Goal: Task Accomplishment & Management: Use online tool/utility

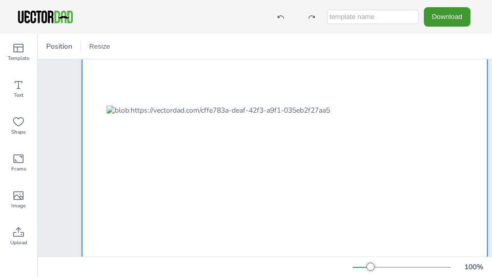
scroll to position [84, 0]
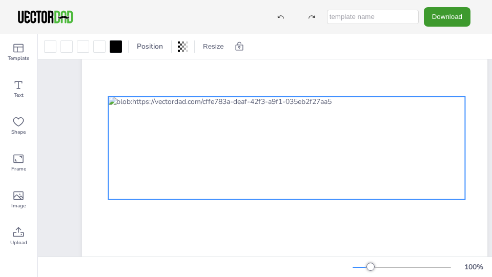
click at [281, 180] on div at bounding box center [286, 148] width 357 height 103
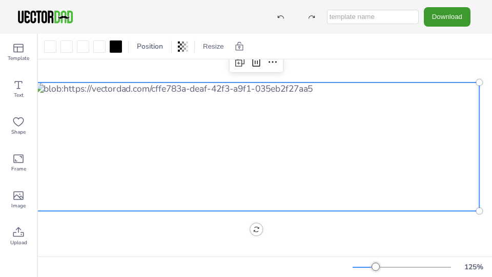
scroll to position [124, 80]
click at [21, 121] on icon at bounding box center [18, 122] width 12 height 12
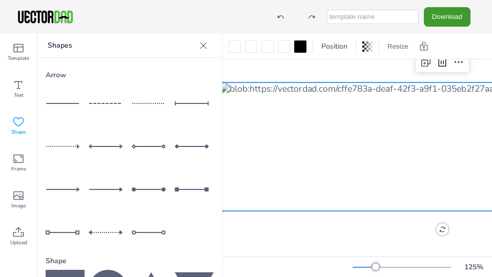
scroll to position [0, 0]
click at [19, 193] on icon at bounding box center [18, 196] width 12 height 12
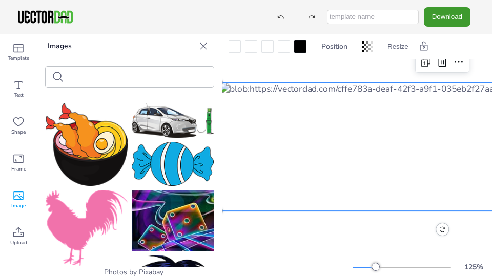
click at [103, 78] on input "text" at bounding box center [111, 77] width 87 height 8
type input "star"
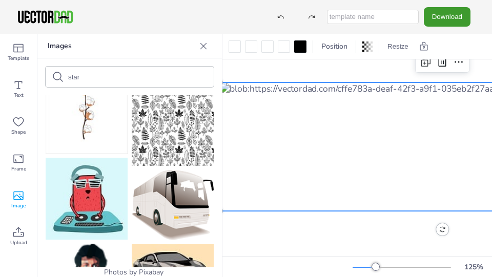
scroll to position [1317, 0]
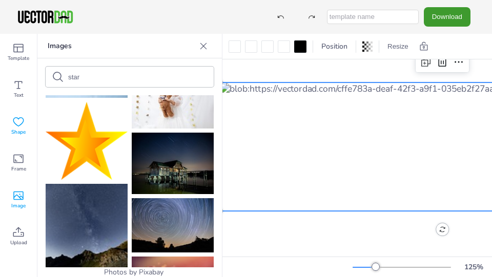
click at [19, 123] on icon at bounding box center [18, 122] width 12 height 12
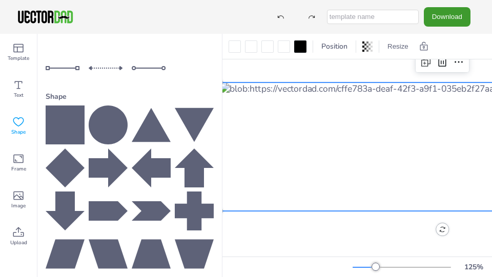
scroll to position [213, 0]
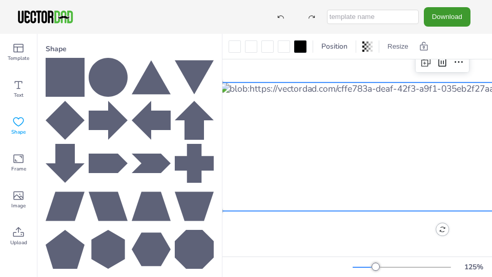
click at [113, 77] on icon at bounding box center [108, 77] width 39 height 39
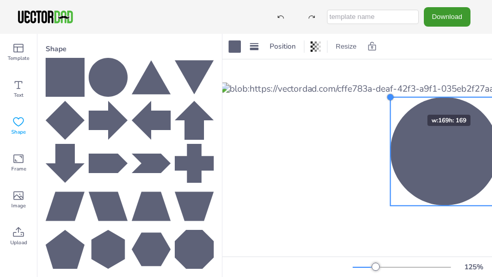
drag, startPoint x: 381, startPoint y: 87, endPoint x: 437, endPoint y: 157, distance: 89.7
click at [437, 157] on div "[US_STATE] [DOMAIN_NAME]" at bounding box center [439, 147] width 507 height 392
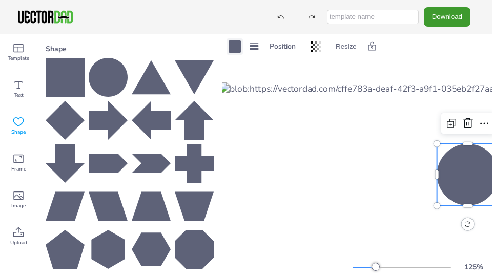
click at [234, 46] on div at bounding box center [234, 46] width 12 height 12
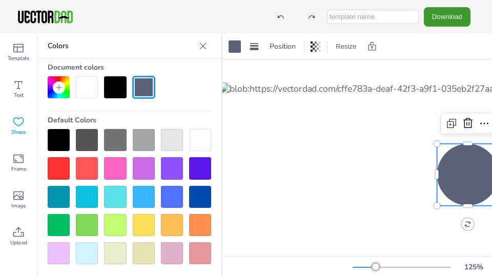
click at [59, 170] on div at bounding box center [59, 168] width 22 height 22
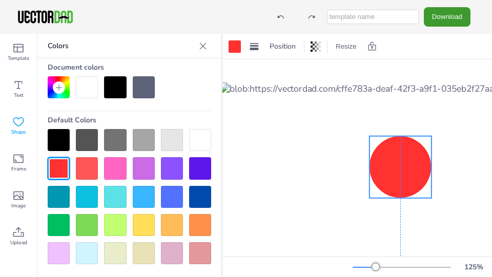
drag, startPoint x: 455, startPoint y: 171, endPoint x: 377, endPoint y: 159, distance: 79.2
click at [377, 159] on div at bounding box center [400, 167] width 62 height 62
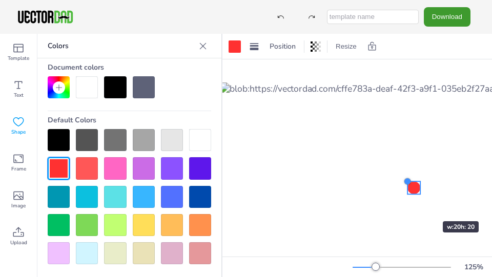
drag, startPoint x: 358, startPoint y: 132, endPoint x: 412, endPoint y: 203, distance: 88.8
click at [412, 203] on div "[US_STATE] [DOMAIN_NAME]" at bounding box center [439, 147] width 507 height 392
drag, startPoint x: 406, startPoint y: 180, endPoint x: 411, endPoint y: 182, distance: 5.7
click at [411, 182] on div "[US_STATE] [DOMAIN_NAME]" at bounding box center [439, 147] width 507 height 392
click at [417, 189] on div "[US_STATE] [DOMAIN_NAME]" at bounding box center [439, 147] width 507 height 392
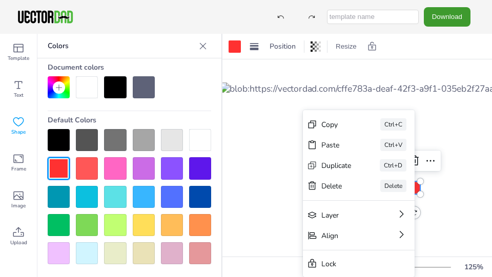
click at [434, 231] on div at bounding box center [439, 147] width 507 height 392
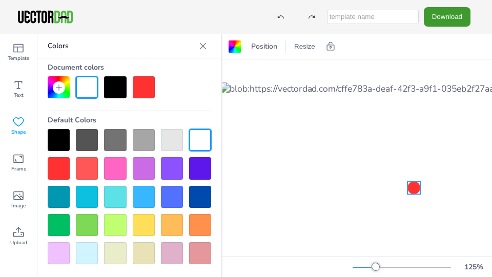
click at [416, 190] on div "[US_STATE] [DOMAIN_NAME]" at bounding box center [439, 147] width 507 height 392
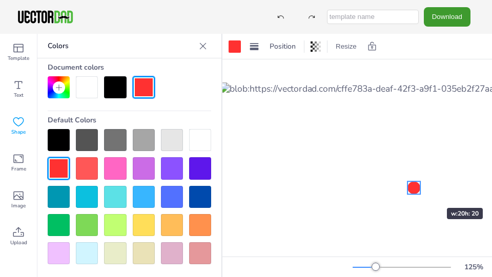
click at [416, 190] on div at bounding box center [420, 187] width 8 height 13
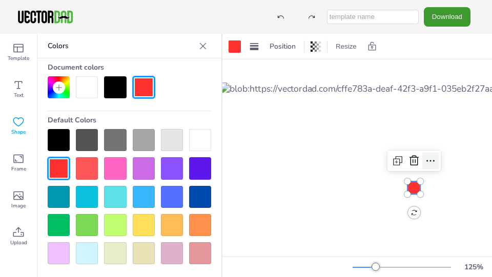
click at [429, 159] on icon at bounding box center [430, 161] width 12 height 12
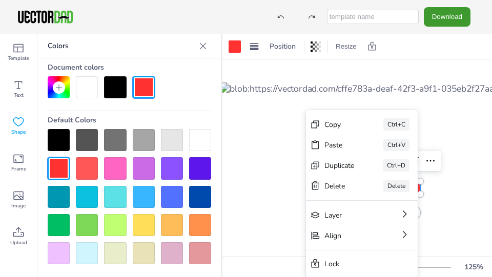
click at [442, 224] on div at bounding box center [439, 147] width 507 height 392
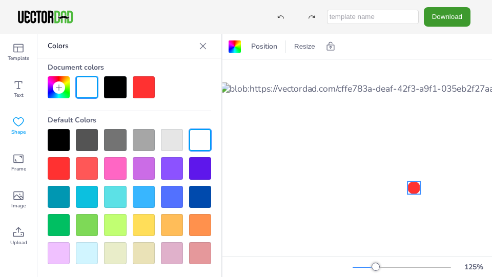
click at [414, 183] on div at bounding box center [413, 187] width 13 height 13
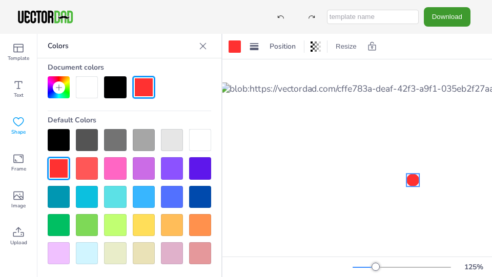
drag, startPoint x: 414, startPoint y: 189, endPoint x: 413, endPoint y: 181, distance: 7.8
click at [413, 181] on div at bounding box center [412, 180] width 13 height 13
drag, startPoint x: 408, startPoint y: 186, endPoint x: 413, endPoint y: 180, distance: 8.0
click at [413, 180] on div "[US_STATE] [DOMAIN_NAME]" at bounding box center [439, 147] width 507 height 392
click at [347, 44] on button "Resize" at bounding box center [345, 46] width 29 height 16
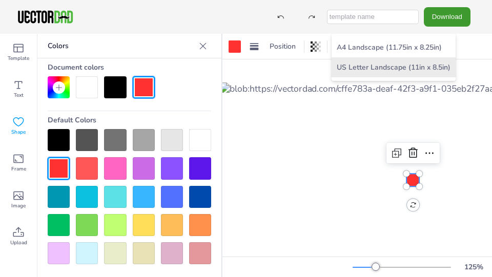
click at [353, 67] on li "US Letter Landscape (11in x 8.5in)" at bounding box center [393, 67] width 124 height 20
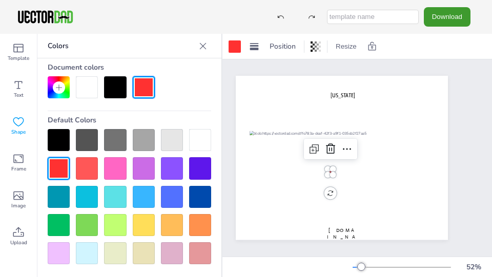
scroll to position [0, 31]
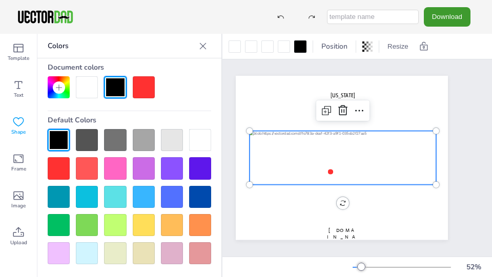
click at [365, 169] on div at bounding box center [343, 158] width 186 height 54
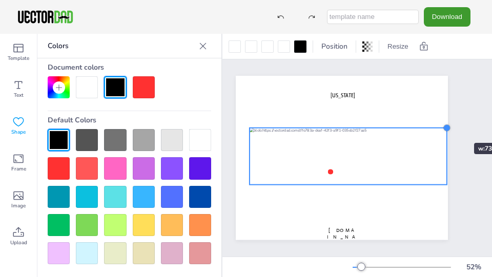
drag, startPoint x: 438, startPoint y: 128, endPoint x: 443, endPoint y: 124, distance: 6.0
click at [443, 124] on div at bounding box center [447, 128] width 8 height 8
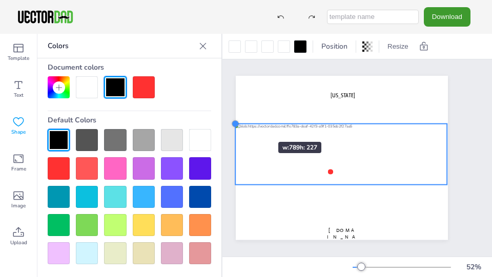
click at [247, 123] on div "[US_STATE] [DOMAIN_NAME]" at bounding box center [342, 158] width 212 height 164
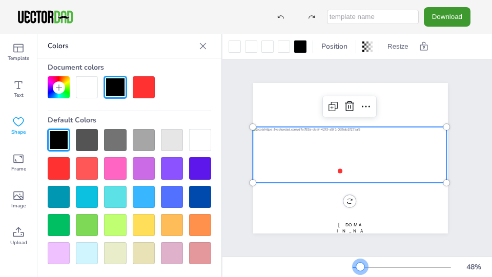
scroll to position [0, 13]
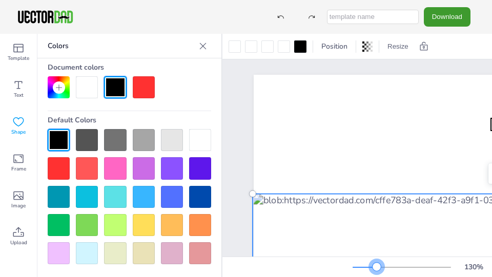
drag, startPoint x: 360, startPoint y: 267, endPoint x: 377, endPoint y: 265, distance: 16.6
click at [377, 265] on div at bounding box center [376, 267] width 8 height 8
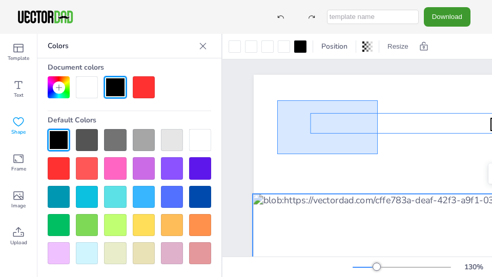
drag, startPoint x: 377, startPoint y: 154, endPoint x: 277, endPoint y: 100, distance: 113.9
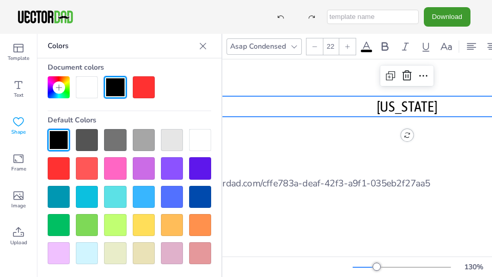
scroll to position [4, 126]
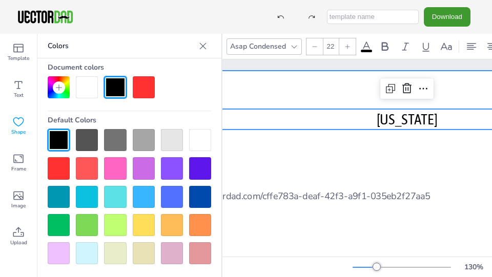
click at [313, 108] on div at bounding box center [404, 275] width 527 height 408
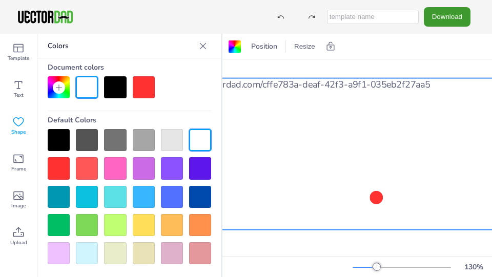
scroll to position [116, 126]
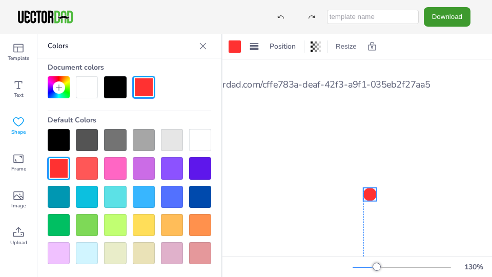
drag, startPoint x: 377, startPoint y: 202, endPoint x: 369, endPoint y: 199, distance: 7.8
click at [369, 199] on div at bounding box center [369, 194] width 13 height 13
drag, startPoint x: 370, startPoint y: 199, endPoint x: 372, endPoint y: 168, distance: 30.8
click at [372, 168] on div "[US_STATE] [DOMAIN_NAME]" at bounding box center [404, 163] width 527 height 408
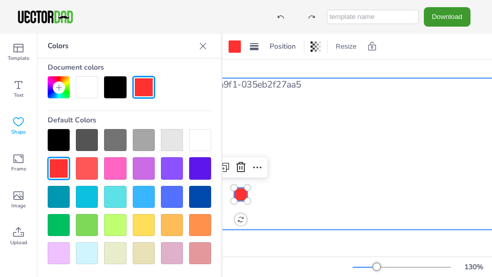
scroll to position [116, 242]
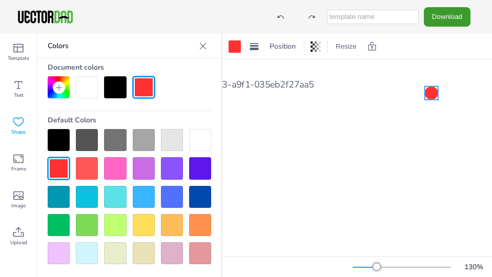
drag, startPoint x: 253, startPoint y: 193, endPoint x: 430, endPoint y: 92, distance: 204.7
click at [430, 92] on div at bounding box center [431, 93] width 13 height 13
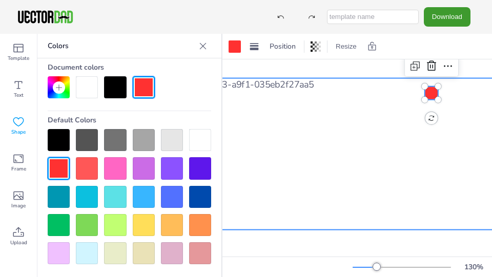
click at [383, 131] on div at bounding box center [286, 154] width 525 height 152
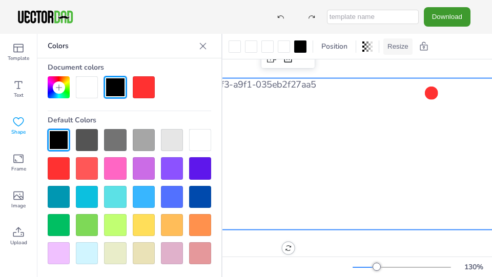
click at [396, 48] on button "Resize" at bounding box center [397, 46] width 29 height 16
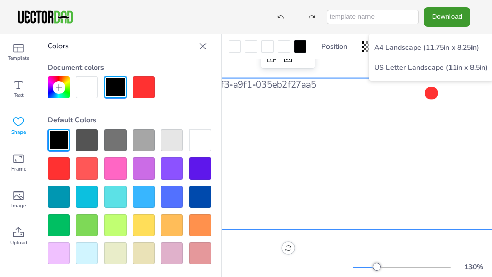
click at [374, 85] on div at bounding box center [288, 154] width 525 height 152
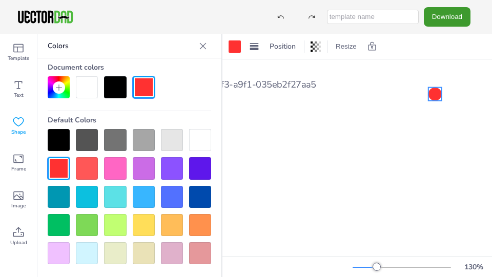
click at [433, 95] on div at bounding box center [434, 94] width 13 height 13
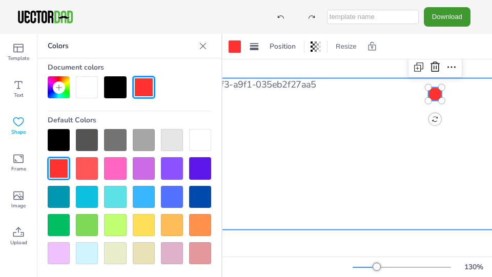
click at [437, 81] on div at bounding box center [288, 154] width 525 height 152
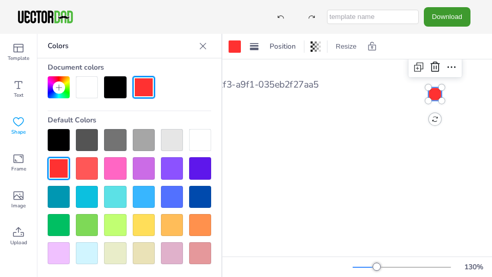
click at [433, 91] on div "[US_STATE] [DOMAIN_NAME]" at bounding box center [288, 163] width 527 height 408
click at [438, 91] on div at bounding box center [435, 92] width 13 height 13
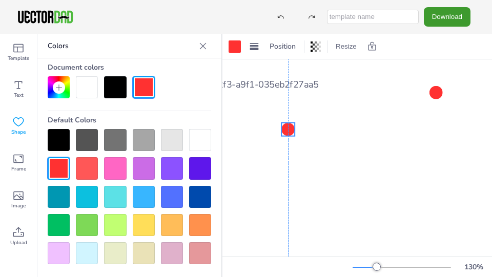
drag, startPoint x: 449, startPoint y: 106, endPoint x: 286, endPoint y: 129, distance: 164.5
click at [286, 129] on div at bounding box center [287, 129] width 13 height 13
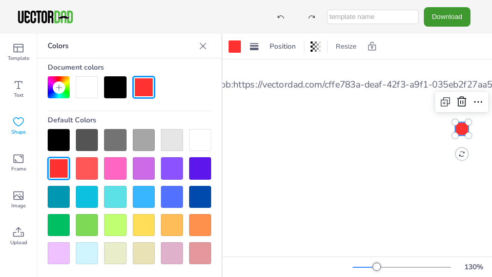
scroll to position [116, 43]
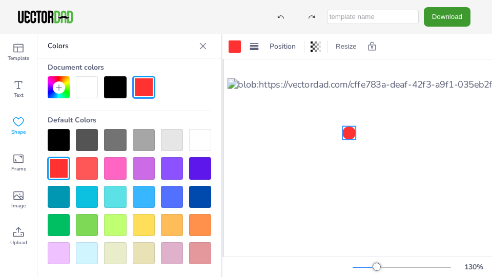
drag, startPoint x: 486, startPoint y: 129, endPoint x: 348, endPoint y: 133, distance: 138.4
click at [348, 133] on div at bounding box center [348, 133] width 13 height 13
drag, startPoint x: 364, startPoint y: 150, endPoint x: 413, endPoint y: 122, distance: 56.0
click at [413, 122] on div "[US_STATE] [DOMAIN_NAME]" at bounding box center [487, 163] width 527 height 408
drag, startPoint x: 363, startPoint y: 145, endPoint x: 420, endPoint y: 109, distance: 67.7
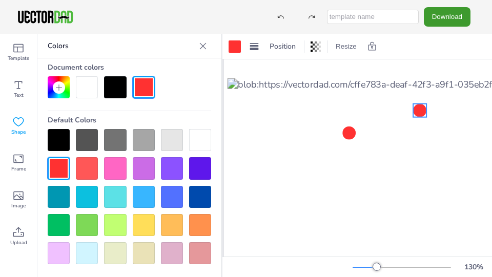
click at [420, 109] on div at bounding box center [419, 110] width 13 height 13
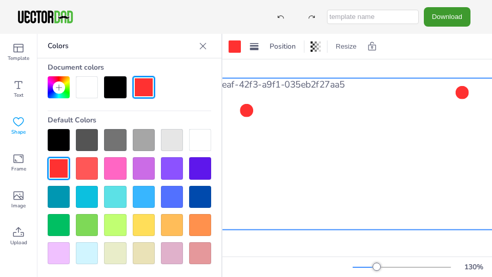
scroll to position [116, 173]
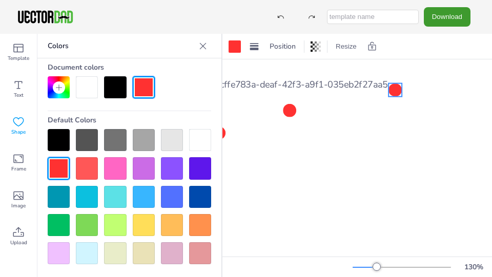
drag, startPoint x: 233, startPoint y: 147, endPoint x: 396, endPoint y: 90, distance: 172.4
click at [396, 90] on div at bounding box center [394, 90] width 13 height 13
click at [266, 71] on div at bounding box center [357, 163] width 527 height 408
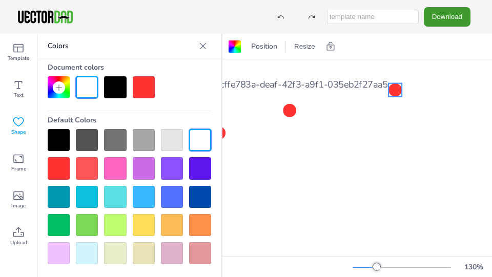
click at [398, 90] on div "[US_STATE] [DOMAIN_NAME]" at bounding box center [357, 163] width 527 height 408
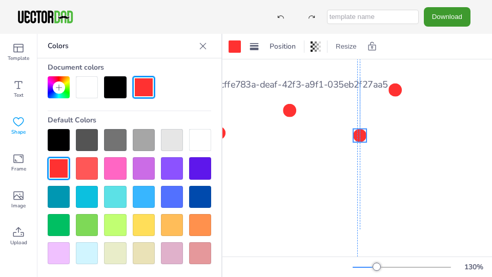
drag, startPoint x: 407, startPoint y: 103, endPoint x: 358, endPoint y: 136, distance: 58.8
click at [358, 136] on div at bounding box center [359, 135] width 13 height 13
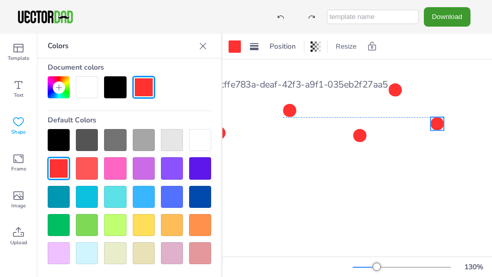
drag, startPoint x: 373, startPoint y: 147, endPoint x: 440, endPoint y: 118, distance: 72.5
click at [440, 118] on div at bounding box center [436, 123] width 13 height 13
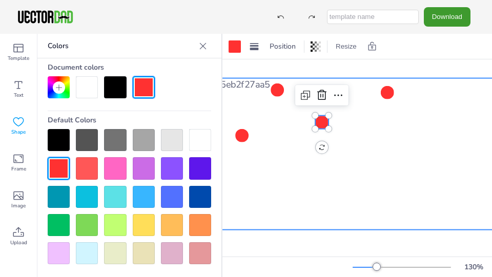
scroll to position [116, 307]
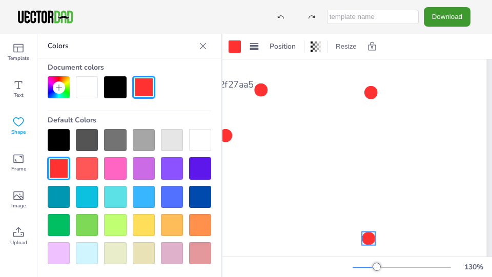
drag, startPoint x: 304, startPoint y: 123, endPoint x: 367, endPoint y: 240, distance: 132.3
click at [367, 240] on div at bounding box center [368, 238] width 13 height 13
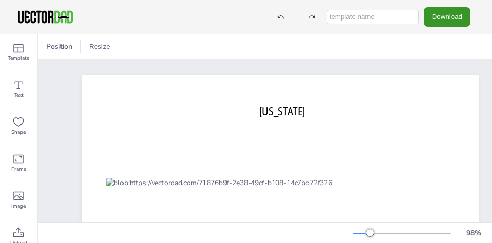
click at [453, 18] on button "Download" at bounding box center [447, 16] width 47 height 19
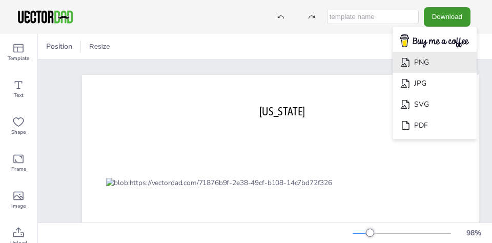
click at [439, 60] on li "PNG" at bounding box center [434, 62] width 84 height 21
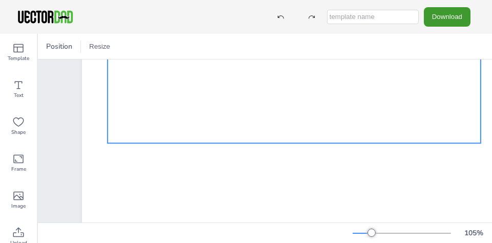
scroll to position [152, 0]
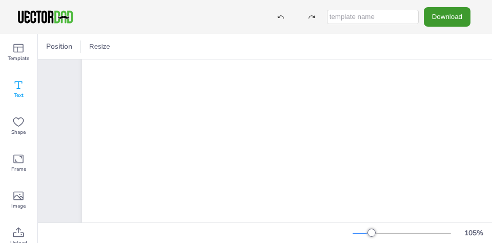
click at [19, 85] on icon at bounding box center [18, 85] width 12 height 12
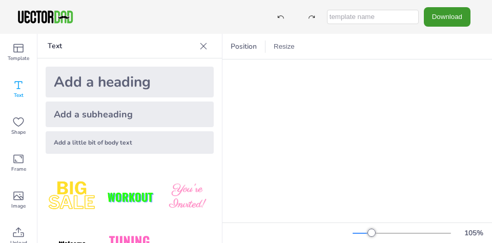
scroll to position [152, 109]
click at [121, 143] on div "Add a little bit of body text" at bounding box center [130, 142] width 168 height 23
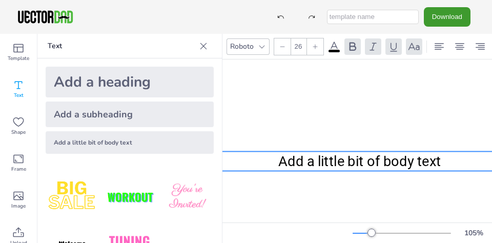
drag, startPoint x: 298, startPoint y: 81, endPoint x: 287, endPoint y: 155, distance: 74.5
click at [287, 155] on span "Add a little bit of body text" at bounding box center [359, 161] width 162 height 16
click at [290, 161] on span "Add a little bit of body text" at bounding box center [359, 161] width 162 height 16
click at [286, 162] on span "Add a little bit of body text" at bounding box center [359, 161] width 162 height 16
click at [303, 161] on span "Add a little bit of body text" at bounding box center [359, 161] width 162 height 16
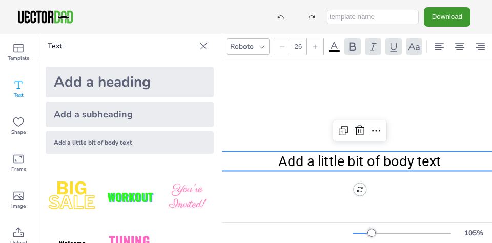
click at [303, 161] on span "Add a little bit of body text" at bounding box center [359, 161] width 162 height 16
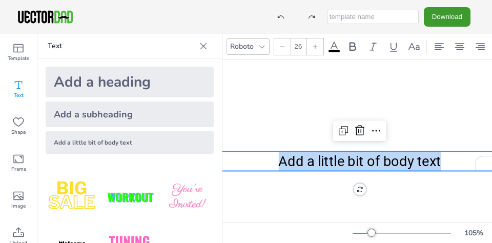
drag, startPoint x: 433, startPoint y: 160, endPoint x: 279, endPoint y: 164, distance: 154.3
click at [279, 164] on p "Add a little bit of body text" at bounding box center [359, 160] width 287 height 19
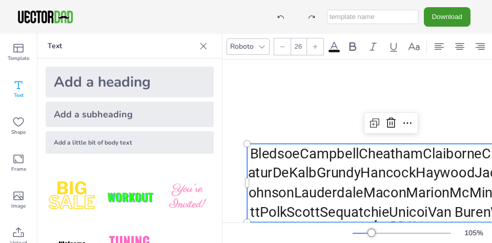
click at [295, 153] on span "BledsoeCampbellCheathamClaiborneClayDecaturDeKalbGrundyHancockHaywoodJacksonJoh…" at bounding box center [391, 183] width 286 height 75
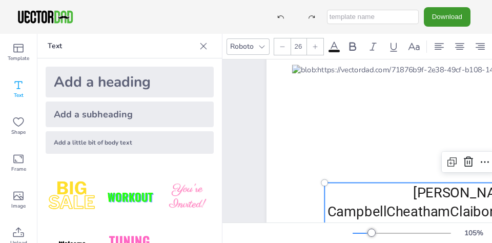
click at [205, 45] on icon at bounding box center [203, 46] width 10 height 10
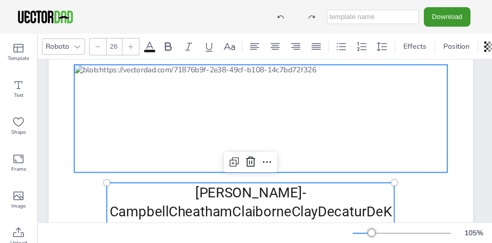
scroll to position [120, 38]
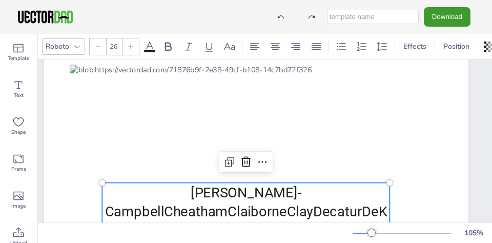
click at [160, 212] on span "Bledsoe-CampbellCheathamClaiborneClayDecaturDeKalbGrundyHancockHaywoodJacksonJo…" at bounding box center [246, 231] width 284 height 94
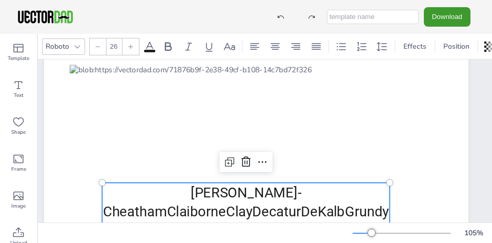
scroll to position [120, 0]
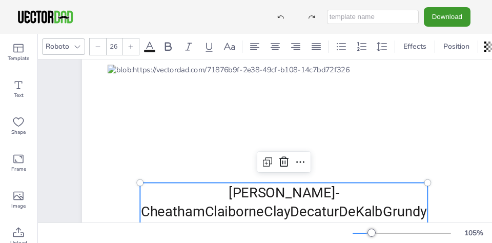
click at [199, 213] on span "Bledsoe-Campbell-CheathamClaiborneClayDecaturDeKalbGrundyHancockHaywoodJacksonJ…" at bounding box center [284, 231] width 286 height 94
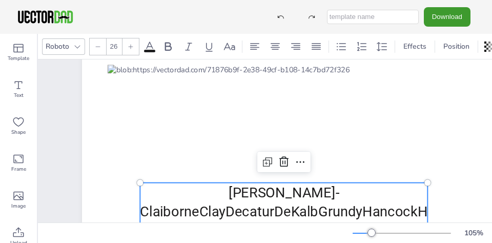
click at [224, 212] on span "Bledsoe-Campbell-Cheatham-ClaiborneClayDecaturDeKalbGrundyHancockHaywoodJackson…" at bounding box center [283, 231] width 287 height 94
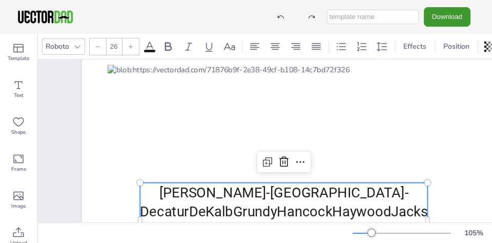
click at [381, 193] on span "Bledsoe-Campbell-Cheatham-ClaiborneClay-DecaturDeKalbGrundyHancockHaywoodJackso…" at bounding box center [283, 231] width 287 height 94
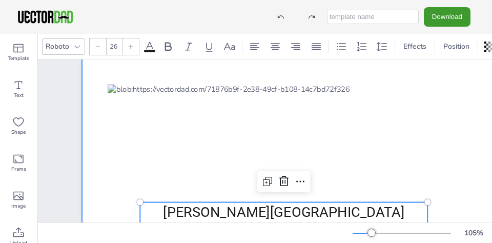
scroll to position [172, 0]
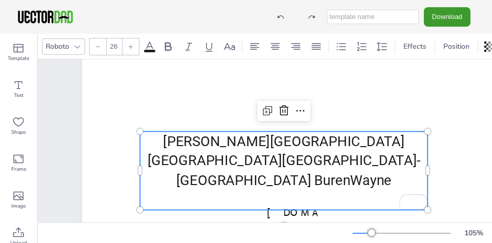
click at [188, 156] on span "Bledsoe-Campbell-Cheatham-Claiborne-Clay-DecaturDeKalbGrundyHancockHaywoodJacks…" at bounding box center [284, 160] width 273 height 55
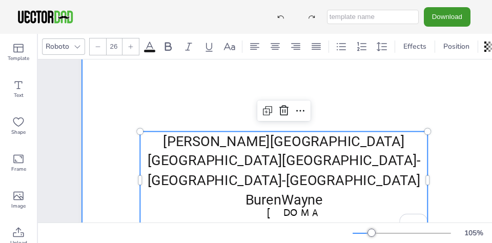
scroll to position [140, 0]
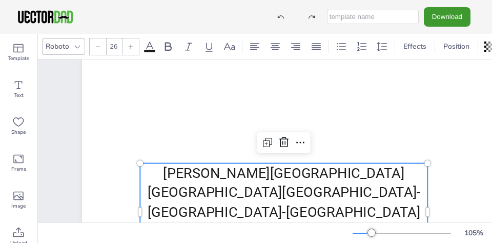
click at [186, 211] on span "Bledsoe-Campbell-Cheatham-Claiborne-Clay-Decatur-DeKalbGrundyHancockHaywoodJack…" at bounding box center [284, 202] width 273 height 75
click at [232, 212] on span "Bledsoe-Campbell-Cheatham-Claiborne-Clay-Decatur-DeKalb-GrundyHancockHaywoodJac…" at bounding box center [284, 202] width 277 height 75
click at [327, 193] on span "Bledsoe-Campbell-Cheatham-Claiborne-Clay-Decatur-DeKalb-GrundyHancock-HaywoodJa…" at bounding box center [284, 231] width 286 height 133
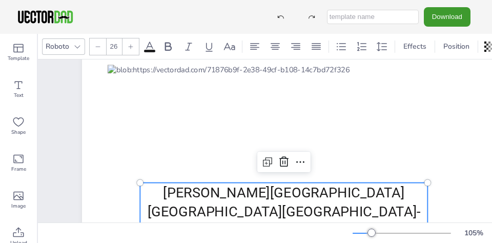
scroll to position [184, 0]
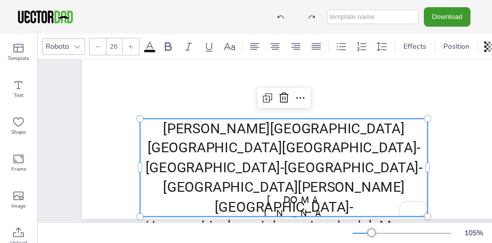
click at [196, 167] on span "Bledsoe-Campbell-Cheatham-Claiborne-Clay-Decatur-DeKalb-Grundy-Hancock-HaywoodJ…" at bounding box center [284, 196] width 286 height 153
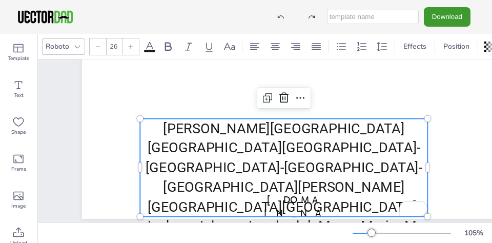
scroll to position [140, 0]
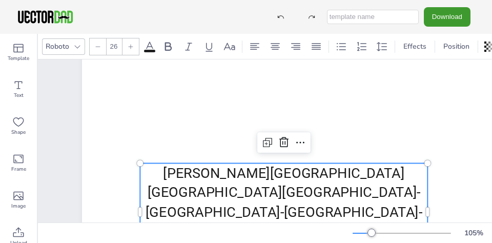
click at [188, 212] on span "Bledsoe-Campbell-Cheatham-Claiborne-Clay-Decatur-DeKalb-Grundy-Hancock-Haywood-…" at bounding box center [283, 241] width 281 height 153
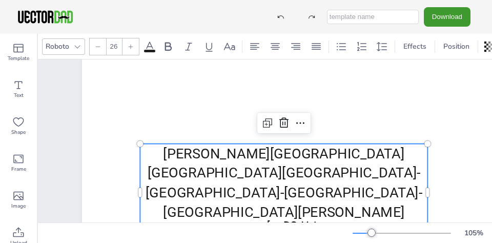
click at [189, 214] on span "Bledsoe-Campbell-Cheatham-Claiborne-Clay-Decatur-DeKalb-Grundy-Hancock-Haywood-…" at bounding box center [284, 212] width 277 height 133
click at [204, 212] on span "Bledsoe-Campbell-Cheatham-Claiborne-Clay-Decatur-DeKalb-Grundy-Hancock-Haywood-…" at bounding box center [284, 222] width 284 height 153
click at [220, 212] on span "Bledsoe-Campbell-Cheatham-Claiborne-Clay-Decatur-DeKalb-Grundy-Hancock-Haywood-…" at bounding box center [284, 222] width 284 height 153
click at [200, 211] on span "Bledsoe-Campbell-Cheatham-Claiborne-Clay-Decatur-DeKalb-Grundy-Hancock-Haywood-…" at bounding box center [283, 232] width 285 height 172
click at [364, 192] on span "Bledsoe-Campbell-Cheatham-Claiborne-Clay-Decatur-DeKalb-Grundy-Hancock-Haywood-…" at bounding box center [284, 232] width 277 height 172
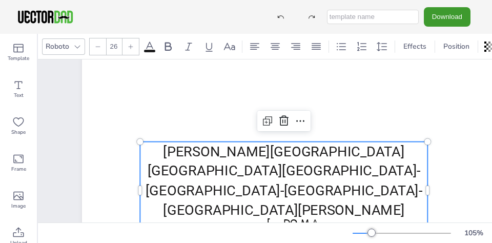
scroll to position [164, 0]
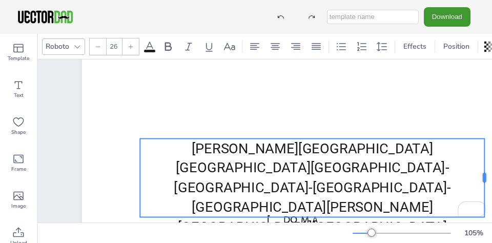
drag, startPoint x: 429, startPoint y: 185, endPoint x: 486, endPoint y: 166, distance: 60.1
click at [486, 166] on div at bounding box center [485, 178] width 8 height 78
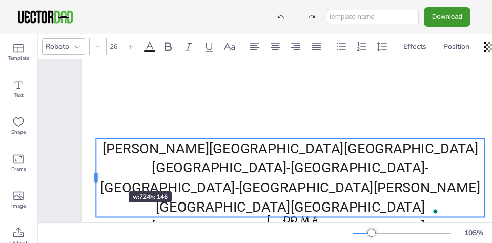
drag, startPoint x: 142, startPoint y: 175, endPoint x: 98, endPoint y: 173, distance: 44.1
click at [98, 173] on div at bounding box center [96, 178] width 8 height 78
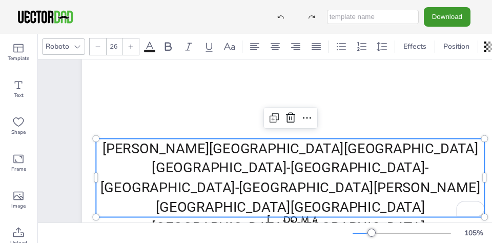
click at [288, 206] on span "Bledsoe-Campbell-Cheatham-Claiborne-Clay-Decatur-DeKalb-Grundy-Hancock-Haywood-…" at bounding box center [290, 206] width 380 height 133
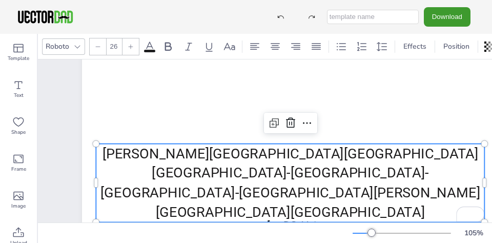
click at [276, 191] on span "Bledsoe-Campbell-Cheatham-Claiborne-Clay-Decatur-DeKalb-Grundy-Hancock-Haywood-…" at bounding box center [290, 222] width 380 height 153
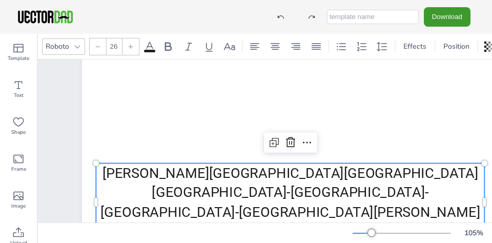
click at [247, 211] on span "Bledsoe-Campbell-Cheatham-Claiborne-Clay-Decatur-DeKalb-Grundy-Hancock-Haywood-…" at bounding box center [290, 241] width 380 height 153
click at [311, 211] on span "Bledsoe-Campbell-Cheatham-Claiborne-Clay-Decatur-DeKalb-Grundy-Hancock-Haywood-…" at bounding box center [290, 241] width 380 height 153
click at [375, 212] on span "Bledsoe-Campbell-Cheatham-Claiborne-Clay-Decatur-DeKalb-Grundy-Hancock-Haywood-…" at bounding box center [290, 222] width 380 height 114
click at [412, 211] on span "Bledsoe-Campbell-Cheatham-Claiborne-Clay-Decatur-DeKalb-Grundy-Hancock-Haywood-…" at bounding box center [290, 222] width 384 height 114
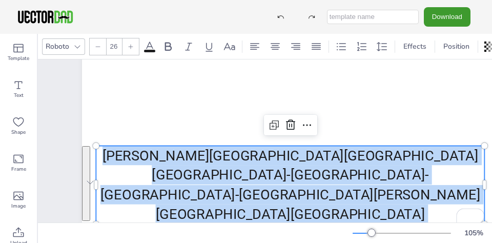
drag, startPoint x: 113, startPoint y: 154, endPoint x: 327, endPoint y: 212, distance: 222.0
click at [327, 212] on p "Bledsoe-Campbell-Cheatham-Claiborne-Clay-Decatur-DeKalb-Grundy-Hancock-Haywood-…" at bounding box center [290, 204] width 388 height 117
click at [78, 48] on icon at bounding box center [77, 47] width 8 height 8
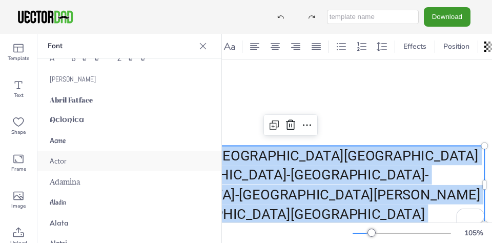
click at [107, 158] on div "Actor" at bounding box center [129, 161] width 184 height 20
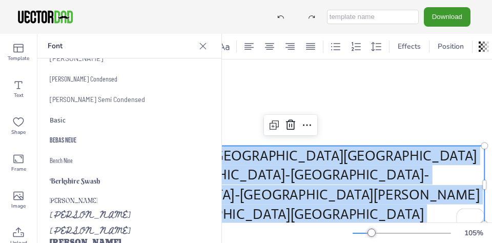
scroll to position [928, 0]
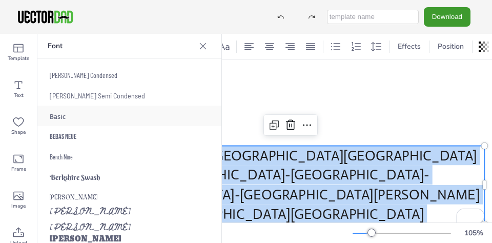
click at [95, 119] on div "Basic" at bounding box center [129, 116] width 184 height 20
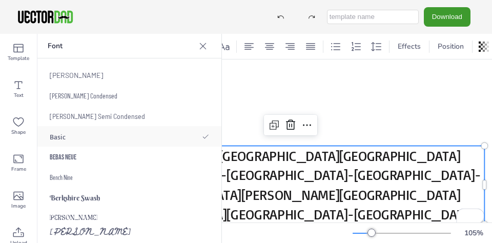
scroll to position [948, 0]
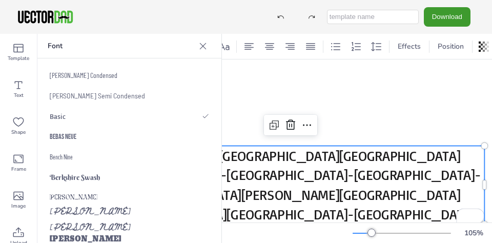
click at [204, 47] on icon at bounding box center [203, 46] width 10 height 10
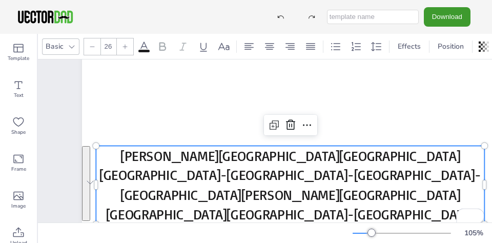
click at [96, 46] on div at bounding box center [92, 46] width 16 height 16
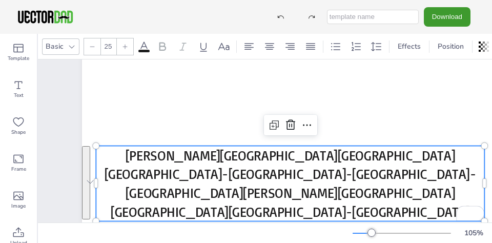
click at [96, 46] on div at bounding box center [92, 46] width 16 height 16
type input "24"
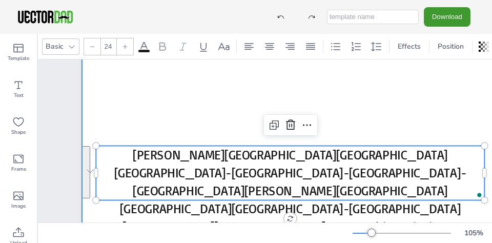
click at [486, 102] on div at bounding box center [294, 82] width 424 height 328
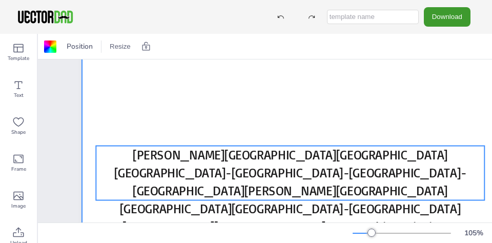
click at [391, 174] on span "Bledsoe-Campbell-Cheatham-Claiborne-Clay-Decatur-DeKalb-Grundy-Hancock-Haywood-…" at bounding box center [290, 200] width 352 height 106
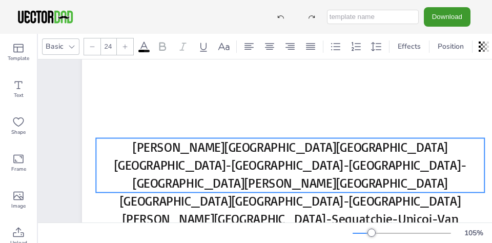
drag, startPoint x: 379, startPoint y: 162, endPoint x: 379, endPoint y: 154, distance: 7.7
click at [379, 154] on span "Bledsoe-Campbell-Cheatham-Claiborne-Clay-Decatur-DeKalb-Grundy-Hancock-Haywood-…" at bounding box center [290, 192] width 352 height 106
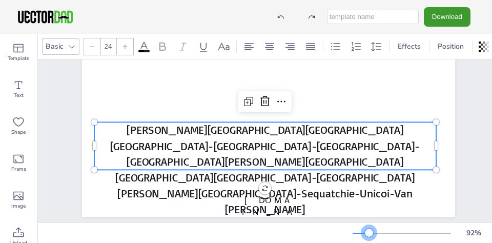
scroll to position [140, 0]
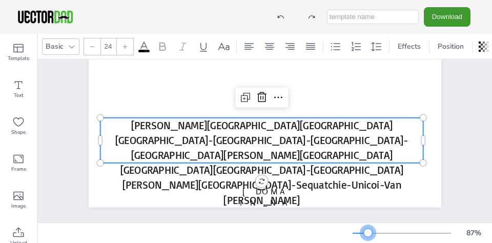
click at [368, 234] on div at bounding box center [368, 232] width 8 height 8
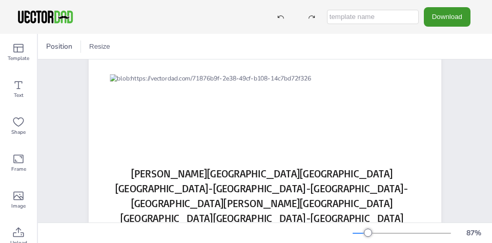
scroll to position [93, 0]
